Goal: Find contact information: Find contact information

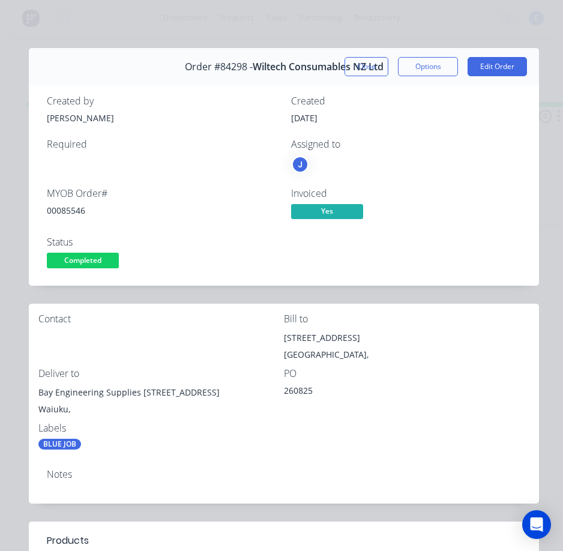
scroll to position [49, 0]
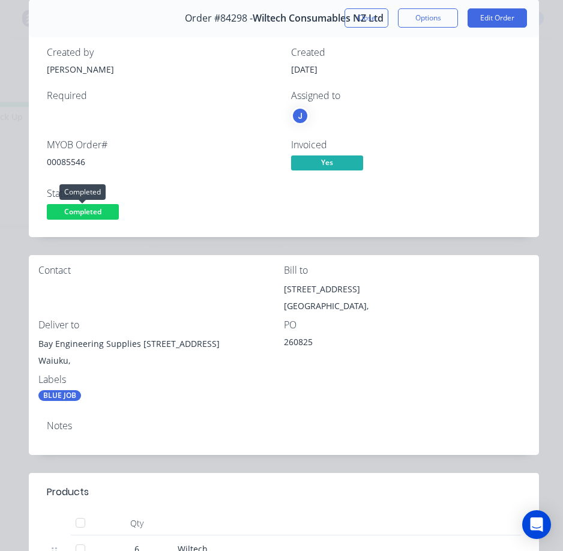
drag, startPoint x: 92, startPoint y: 213, endPoint x: 95, endPoint y: 225, distance: 12.4
click at [93, 214] on span "Completed" at bounding box center [83, 211] width 72 height 15
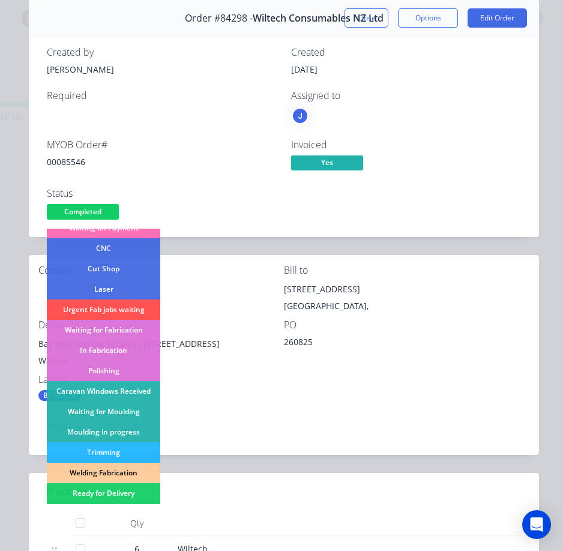
scroll to position [120, 0]
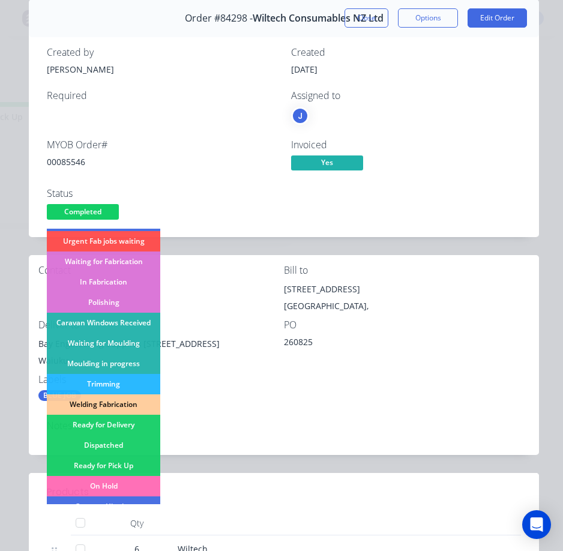
drag, startPoint x: 128, startPoint y: 446, endPoint x: 145, endPoint y: 385, distance: 63.1
click at [129, 446] on div "Dispatched" at bounding box center [104, 445] width 114 height 20
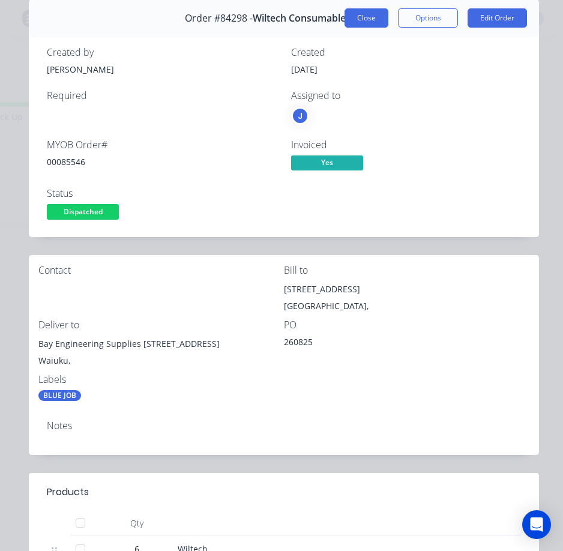
click at [356, 16] on button "Close" at bounding box center [367, 17] width 44 height 19
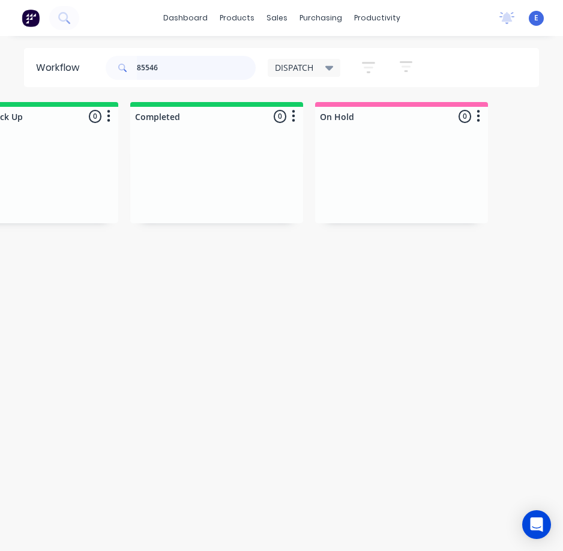
click at [172, 63] on input "85546" at bounding box center [196, 68] width 119 height 24
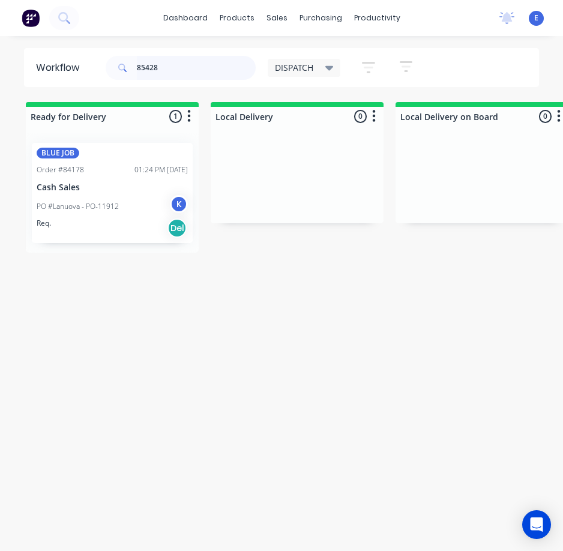
type input "85428"
click at [132, 225] on div "Req. Del" at bounding box center [112, 228] width 151 height 20
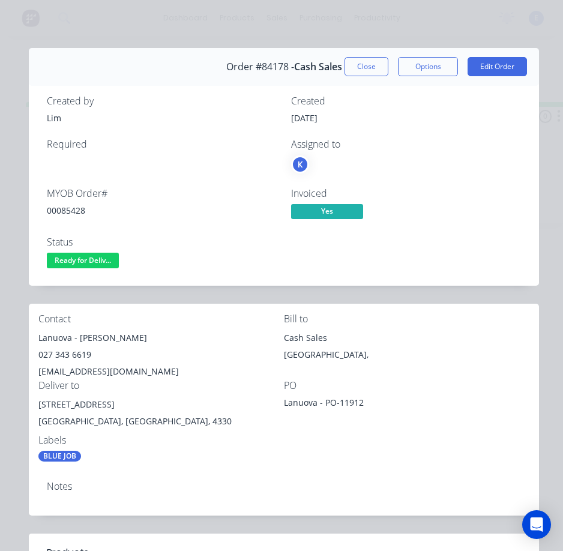
click at [77, 209] on div "00085428" at bounding box center [162, 210] width 230 height 13
copy div "00085428"
drag, startPoint x: 73, startPoint y: 339, endPoint x: 52, endPoint y: 335, distance: 21.0
click at [31, 340] on div "Contact Lanuova - [PERSON_NAME] 027 343 6619 [EMAIL_ADDRESS][DOMAIN_NAME] Bill …" at bounding box center [284, 388] width 511 height 168
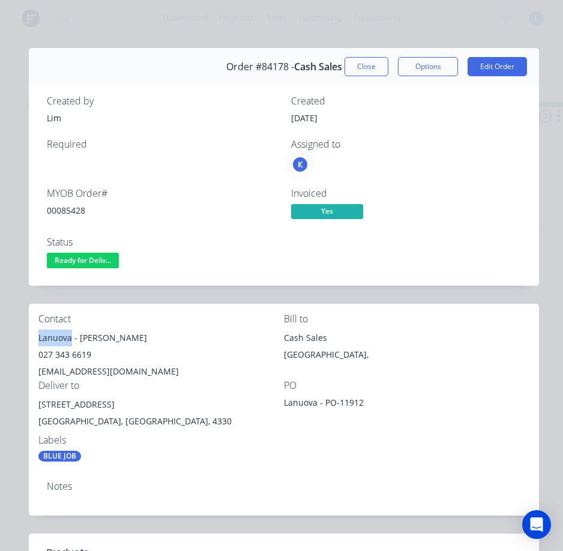
copy div "Lanuova"
drag, startPoint x: 80, startPoint y: 336, endPoint x: 133, endPoint y: 344, distance: 53.3
click at [133, 344] on div "Lanuova - [PERSON_NAME]" at bounding box center [161, 338] width 246 height 17
copy div "[PERSON_NAME]"
click at [56, 355] on div "027 343 6619" at bounding box center [161, 355] width 246 height 17
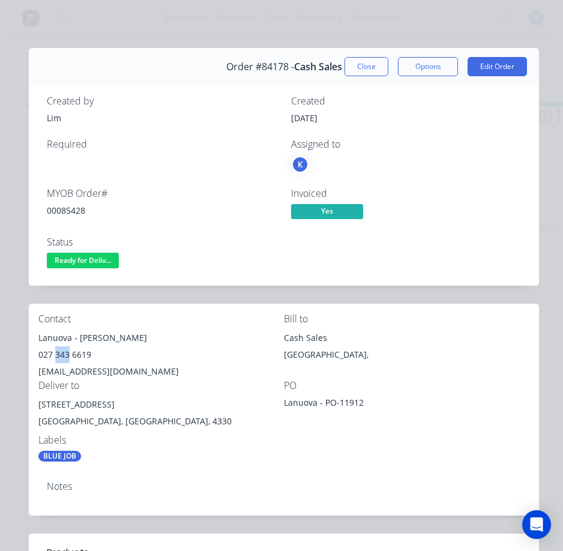
click at [56, 355] on div "027 343 6619" at bounding box center [161, 355] width 246 height 17
copy div "027 343 6619"
click at [74, 373] on div "[EMAIL_ADDRESS][DOMAIN_NAME]" at bounding box center [161, 371] width 246 height 17
click at [75, 373] on div "[EMAIL_ADDRESS][DOMAIN_NAME]" at bounding box center [161, 371] width 246 height 17
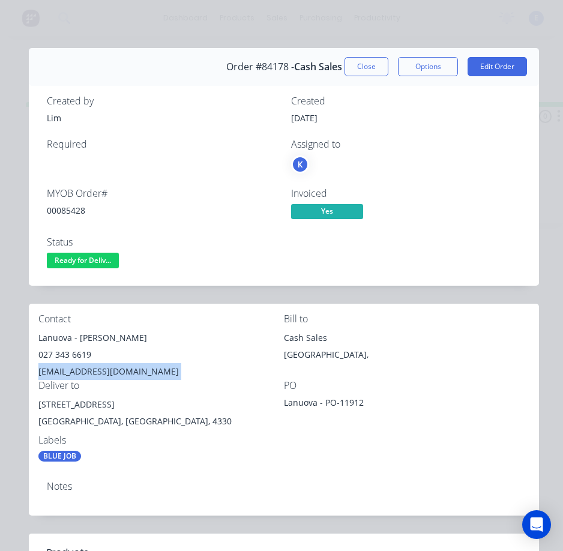
click at [76, 373] on div "[EMAIL_ADDRESS][DOMAIN_NAME]" at bounding box center [161, 371] width 246 height 17
copy div "[EMAIL_ADDRESS][DOMAIN_NAME]"
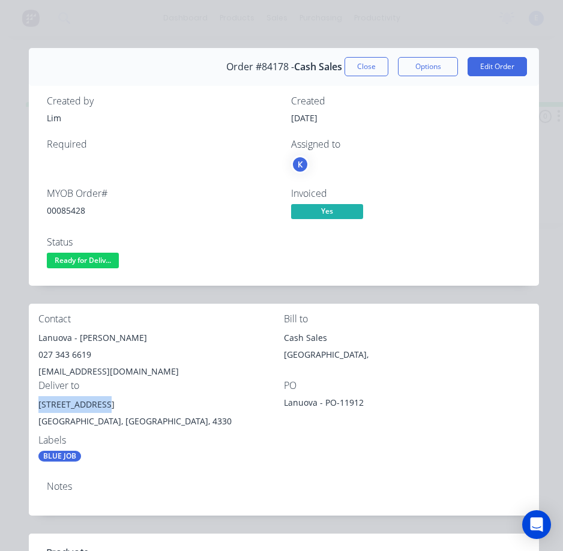
drag, startPoint x: 99, startPoint y: 406, endPoint x: 31, endPoint y: 408, distance: 67.9
click at [31, 408] on div "Contact Lanuova - [PERSON_NAME] 027 343 6619 [EMAIL_ADDRESS][DOMAIN_NAME] Bill …" at bounding box center [284, 388] width 511 height 168
copy div "[STREET_ADDRESS]"
